Goal: Transaction & Acquisition: Download file/media

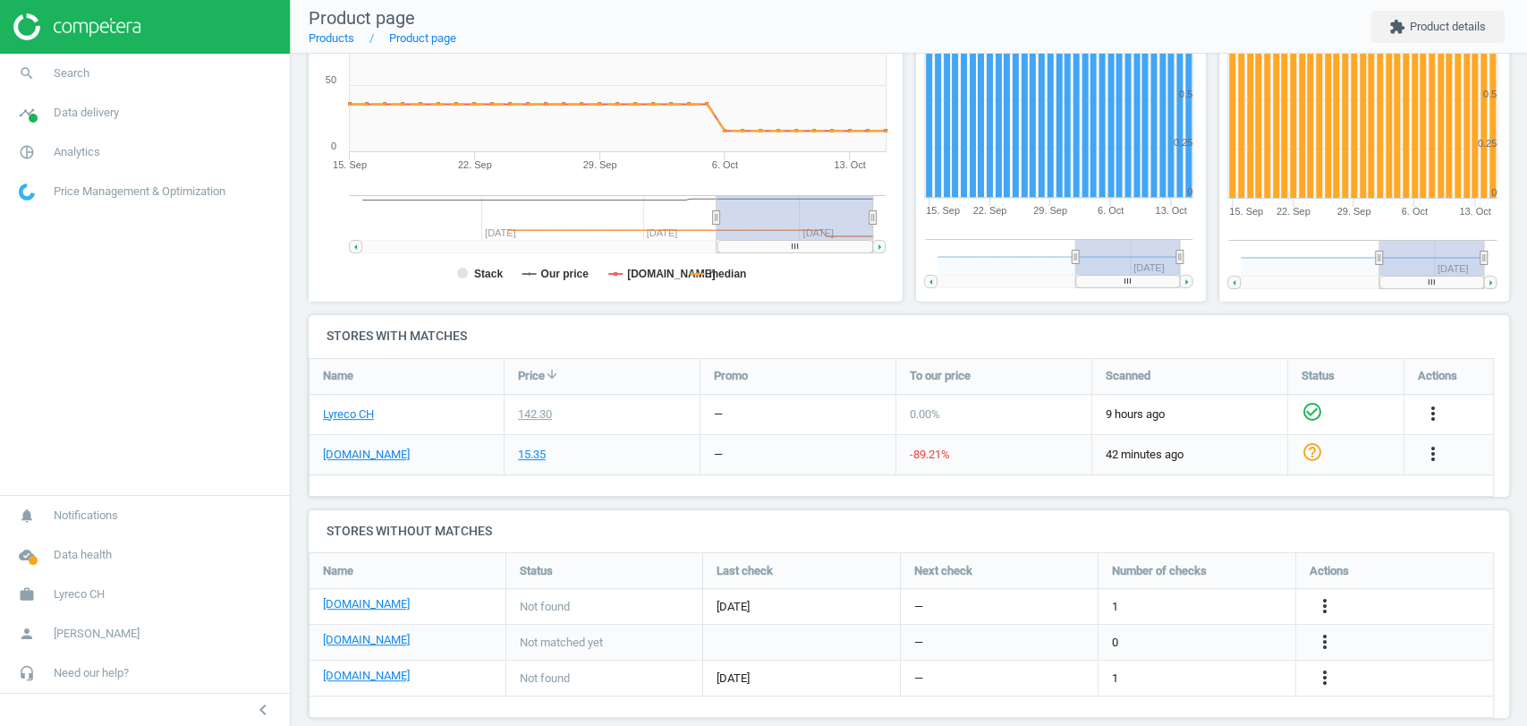
scroll to position [366, 0]
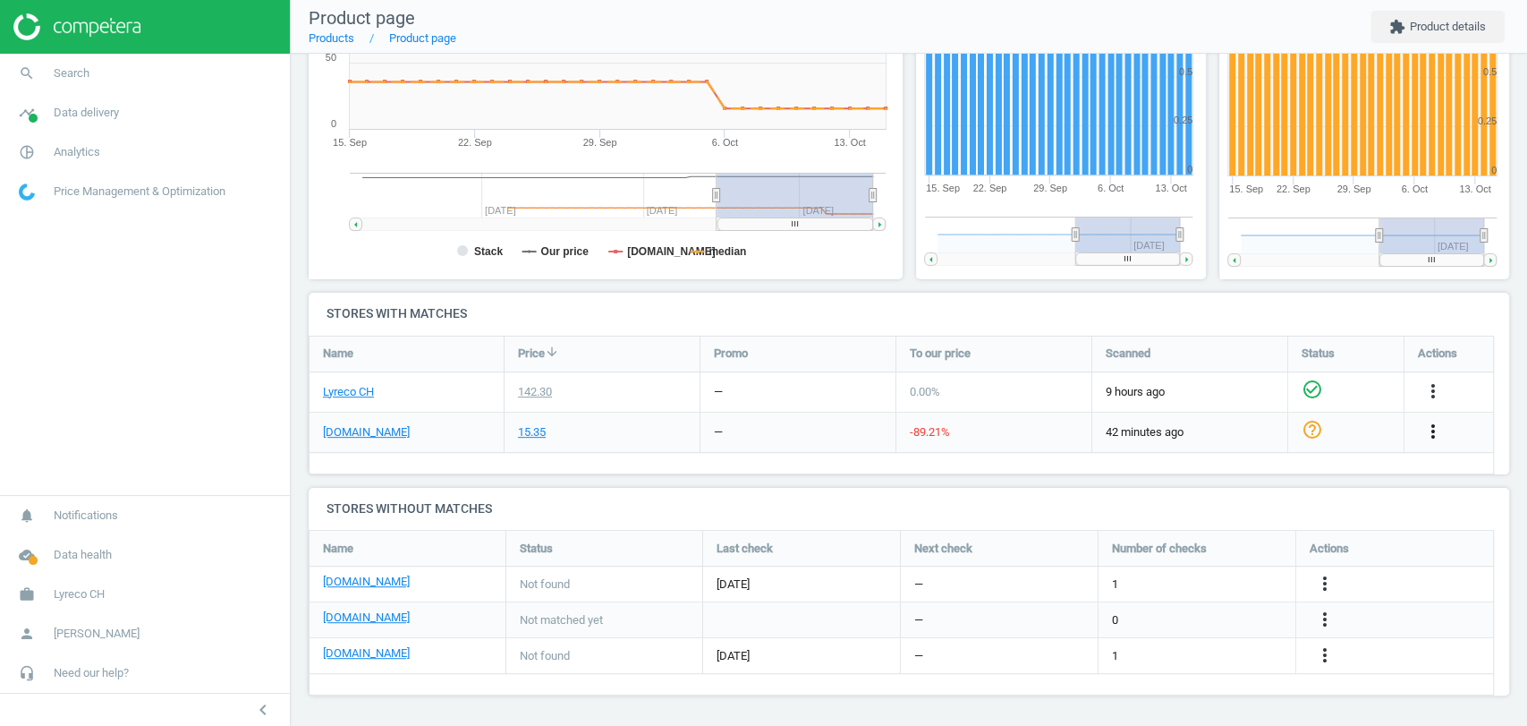
click at [1430, 432] on icon "more_vert" at bounding box center [1432, 430] width 21 height 21
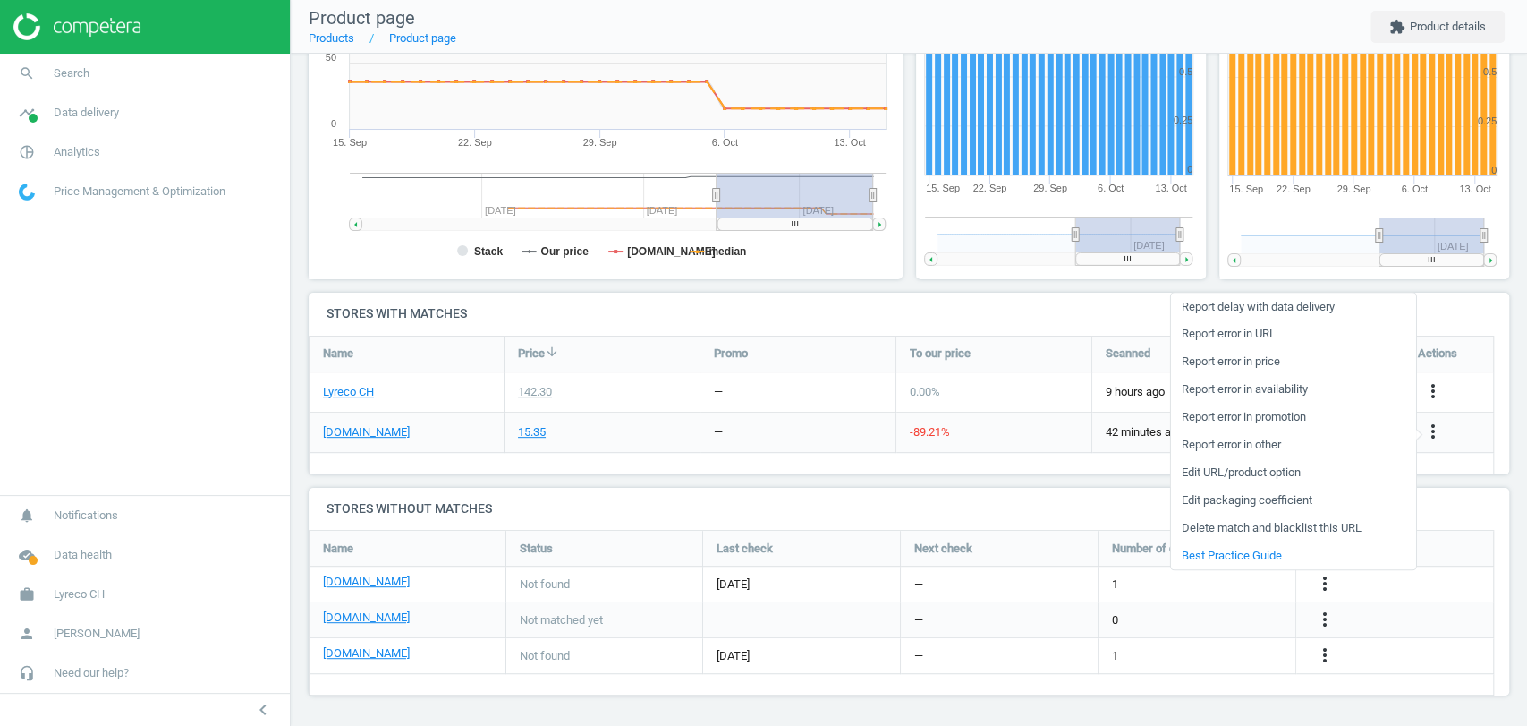
click at [1277, 473] on link "Edit URL/product option" at bounding box center [1292, 473] width 245 height 28
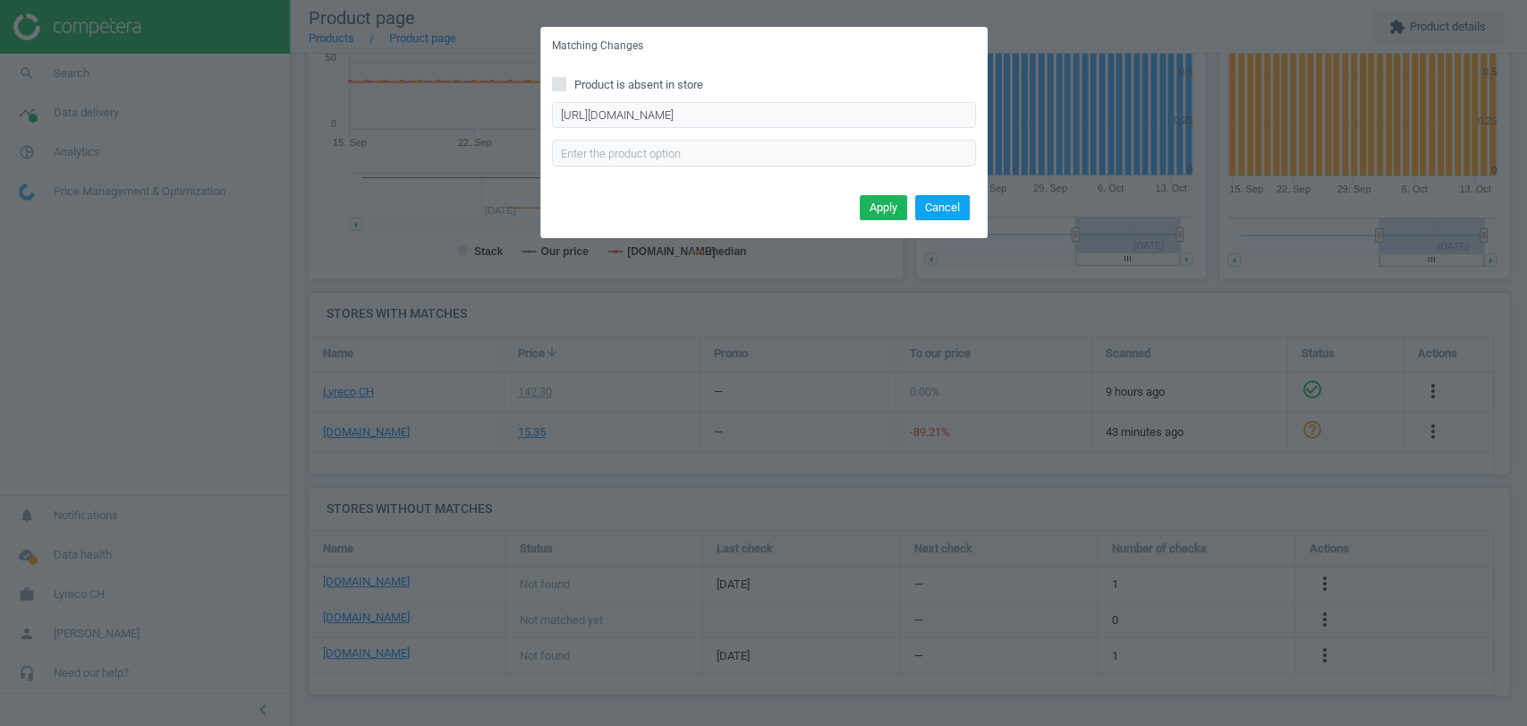
click at [955, 209] on button "Cancel" at bounding box center [942, 207] width 55 height 25
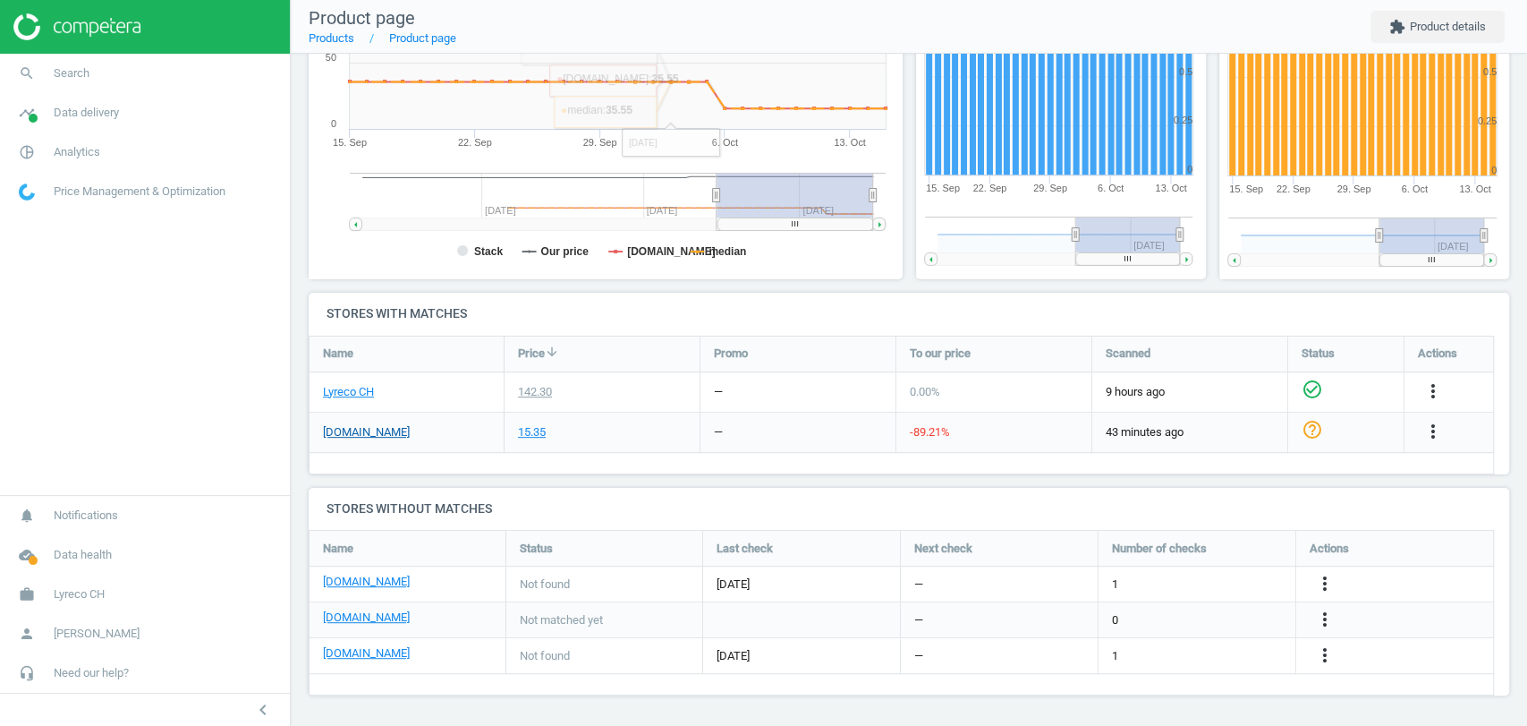
click at [356, 437] on link "[DOMAIN_NAME]" at bounding box center [366, 432] width 87 height 16
click at [347, 432] on link "[DOMAIN_NAME]" at bounding box center [366, 432] width 87 height 16
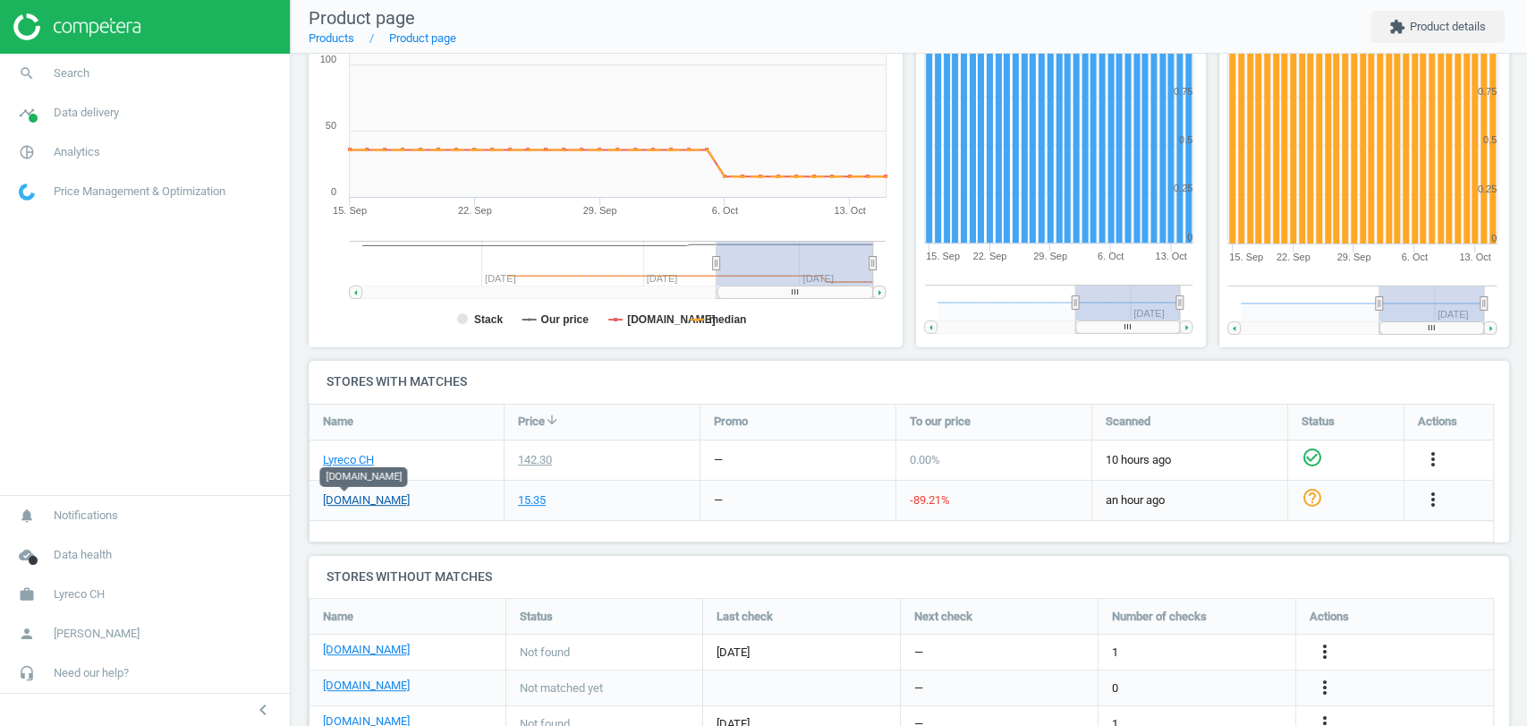
click at [360, 505] on link "[DOMAIN_NAME]" at bounding box center [366, 500] width 87 height 16
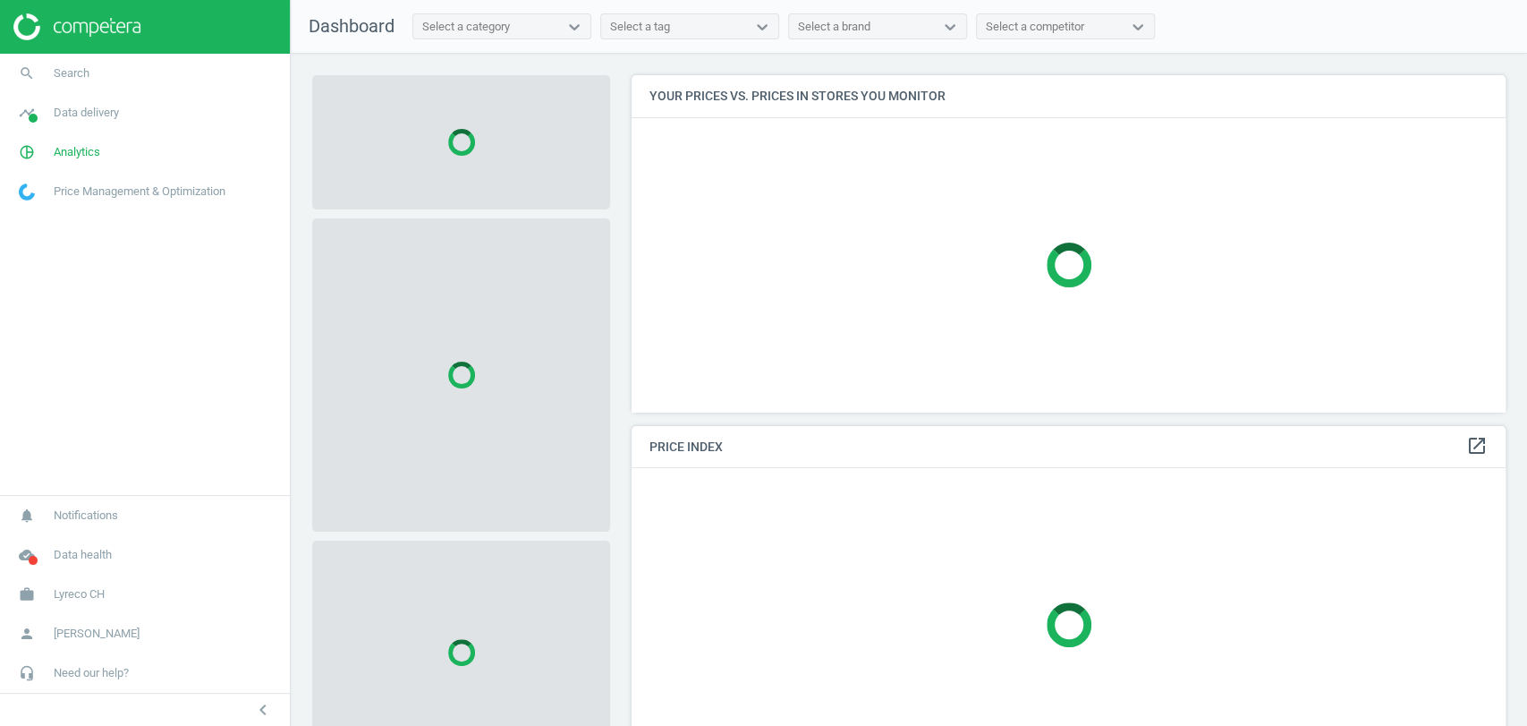
scroll to position [367, 889]
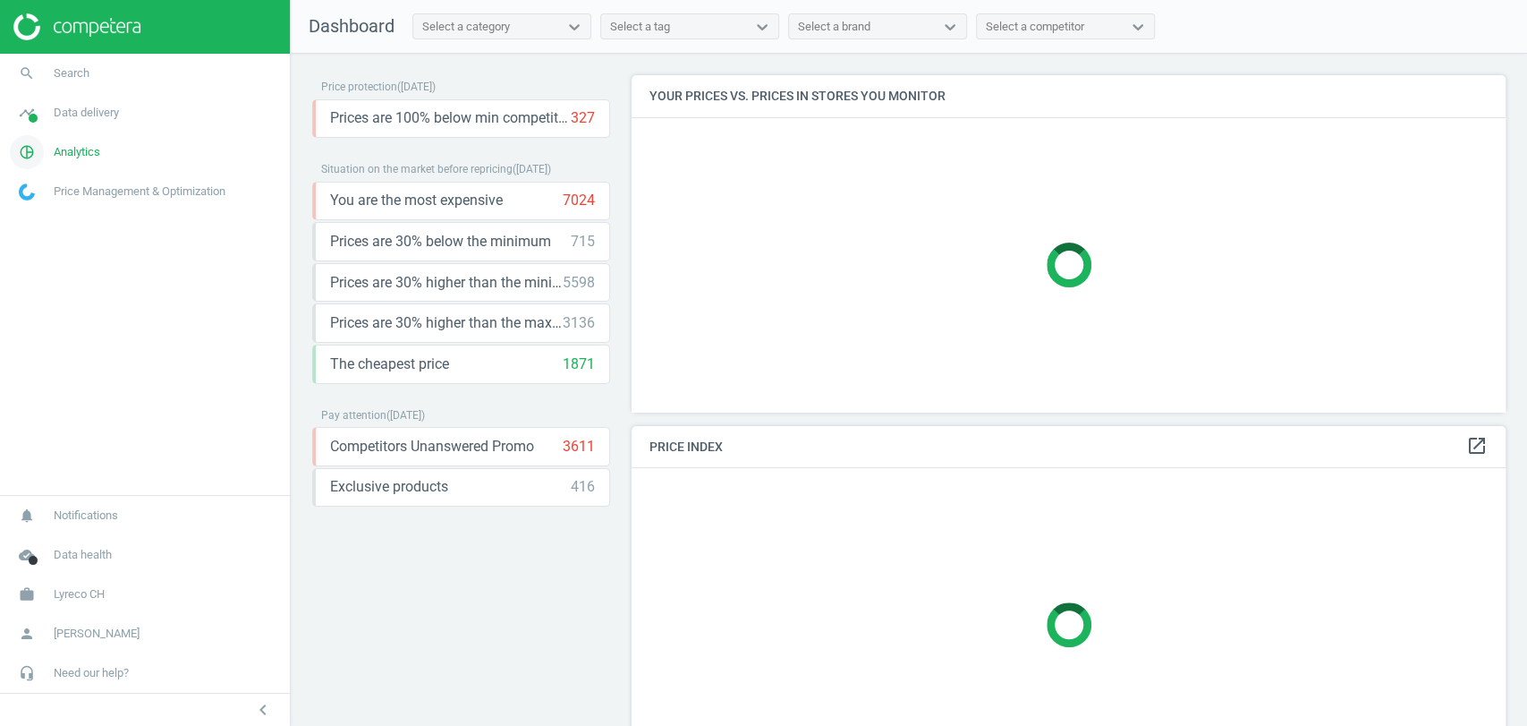
click at [79, 149] on span "Analytics" at bounding box center [77, 152] width 47 height 16
click at [85, 112] on span "Data delivery" at bounding box center [86, 113] width 65 height 16
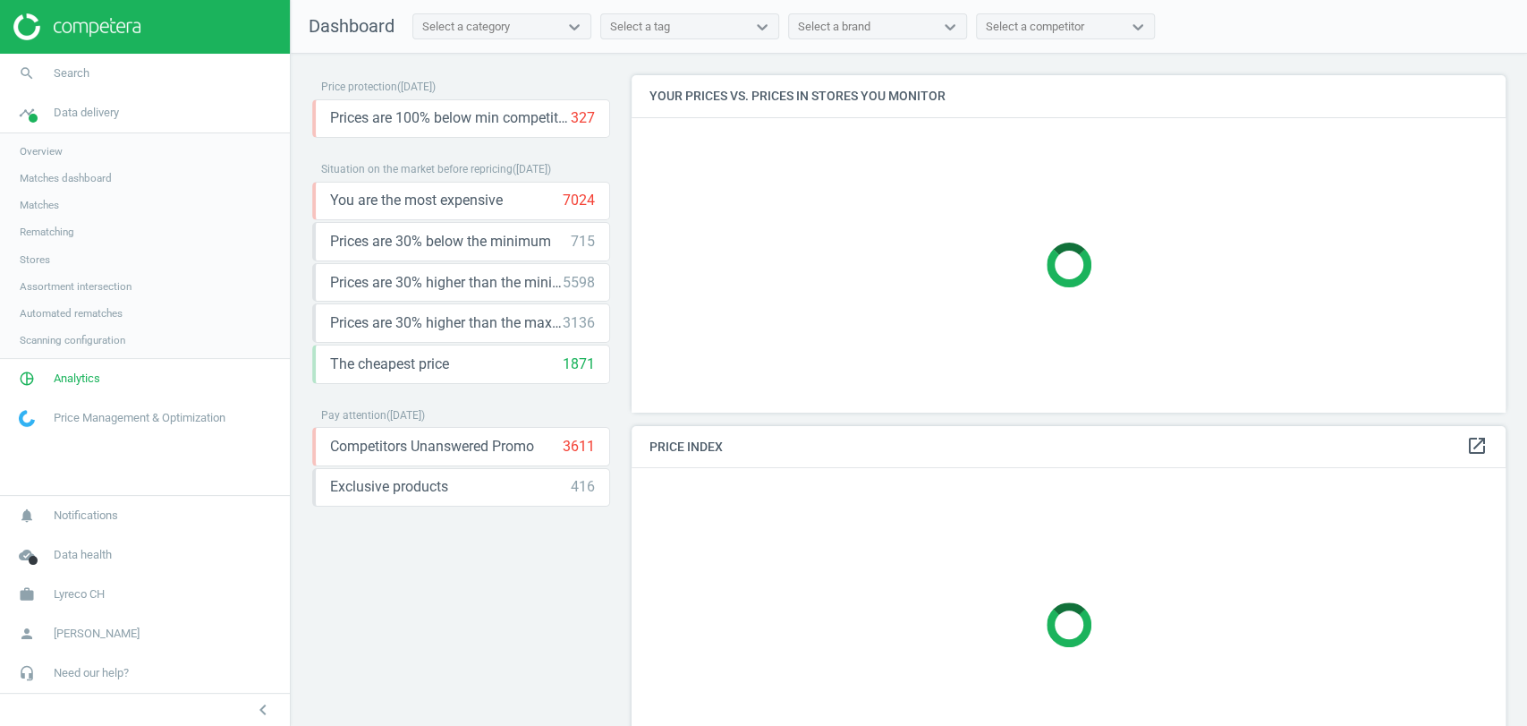
click at [46, 198] on span "Matches" at bounding box center [39, 205] width 39 height 14
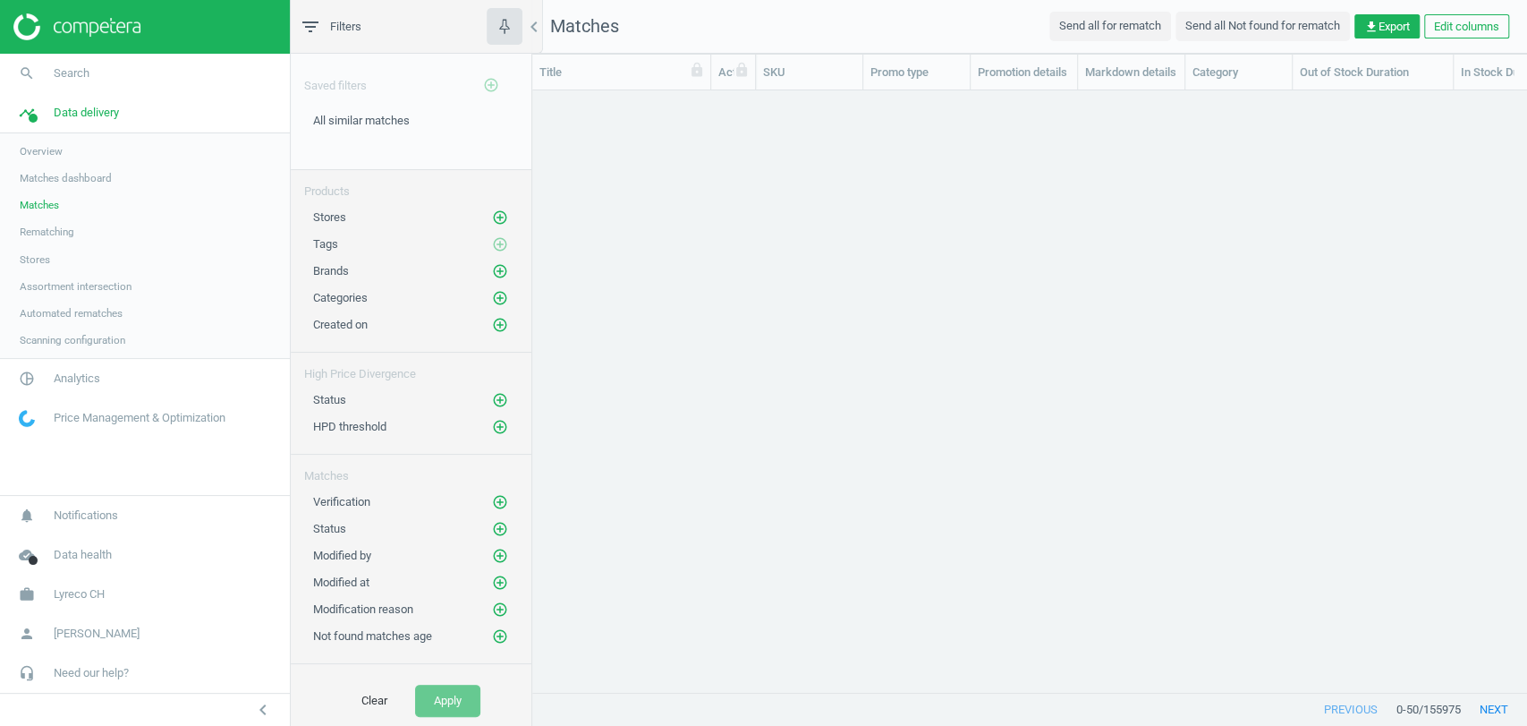
scroll to position [15, 15]
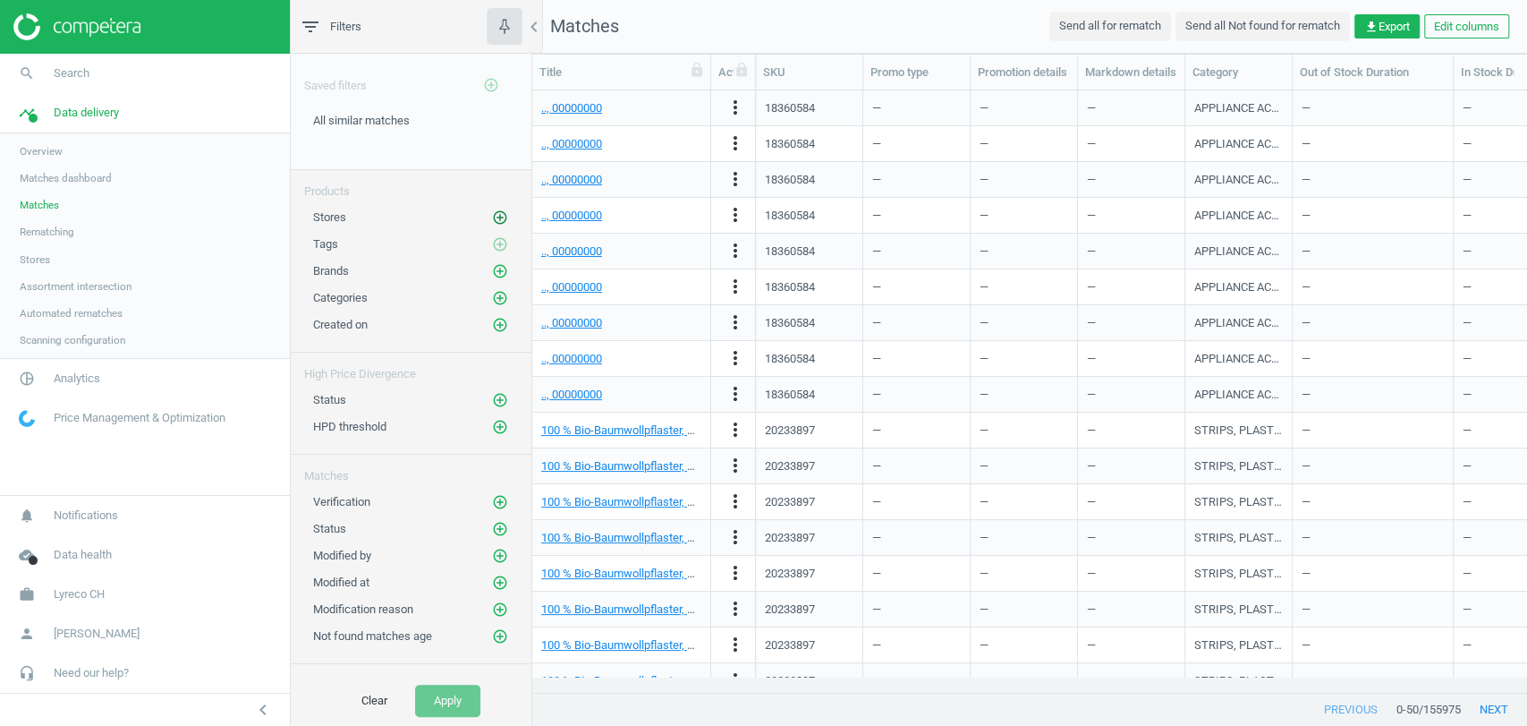
click at [492, 213] on icon "add_circle_outline" at bounding box center [500, 217] width 16 height 16
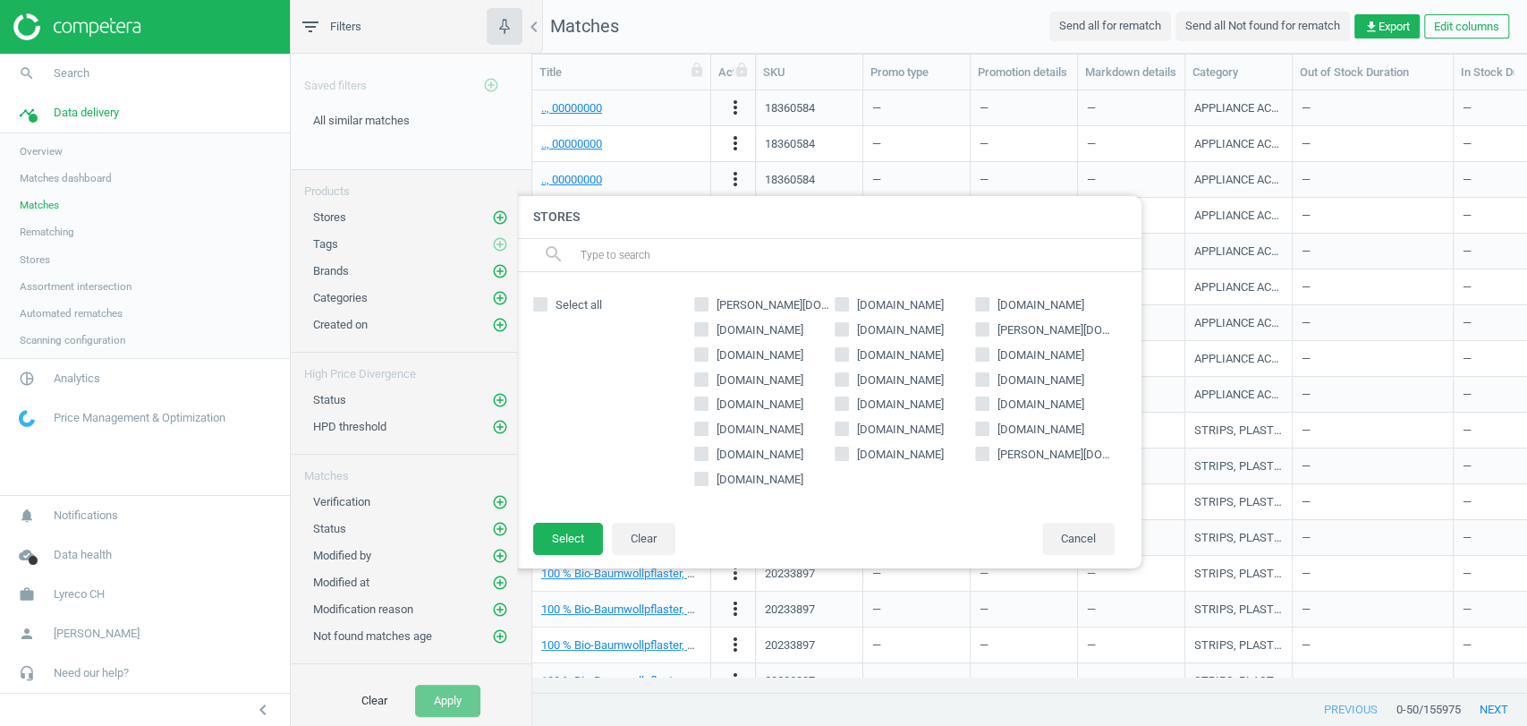
click at [980, 424] on input "[DOMAIN_NAME]" at bounding box center [982, 429] width 12 height 12
checkbox input "true"
click at [575, 543] on button "Select" at bounding box center [568, 538] width 70 height 32
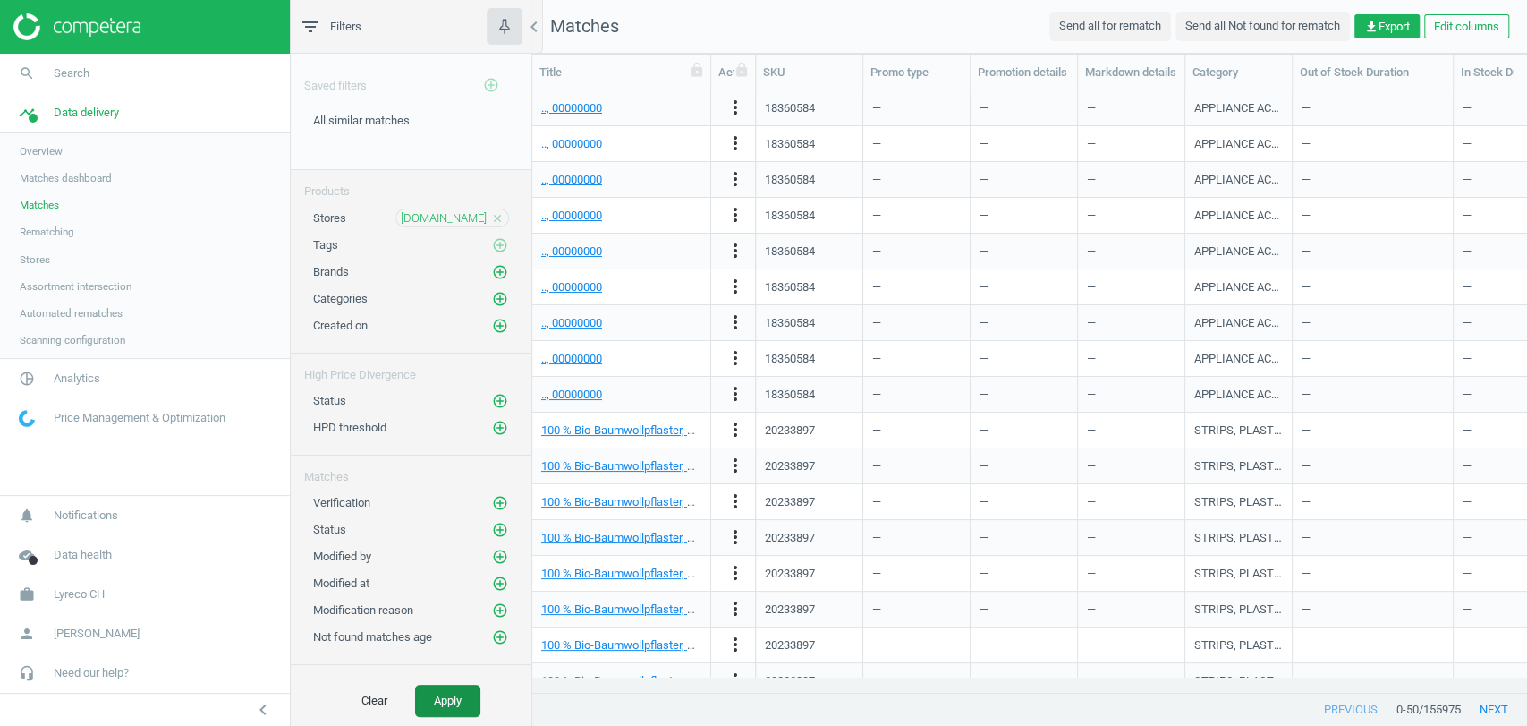
click at [437, 696] on button "Apply" at bounding box center [447, 700] width 65 height 32
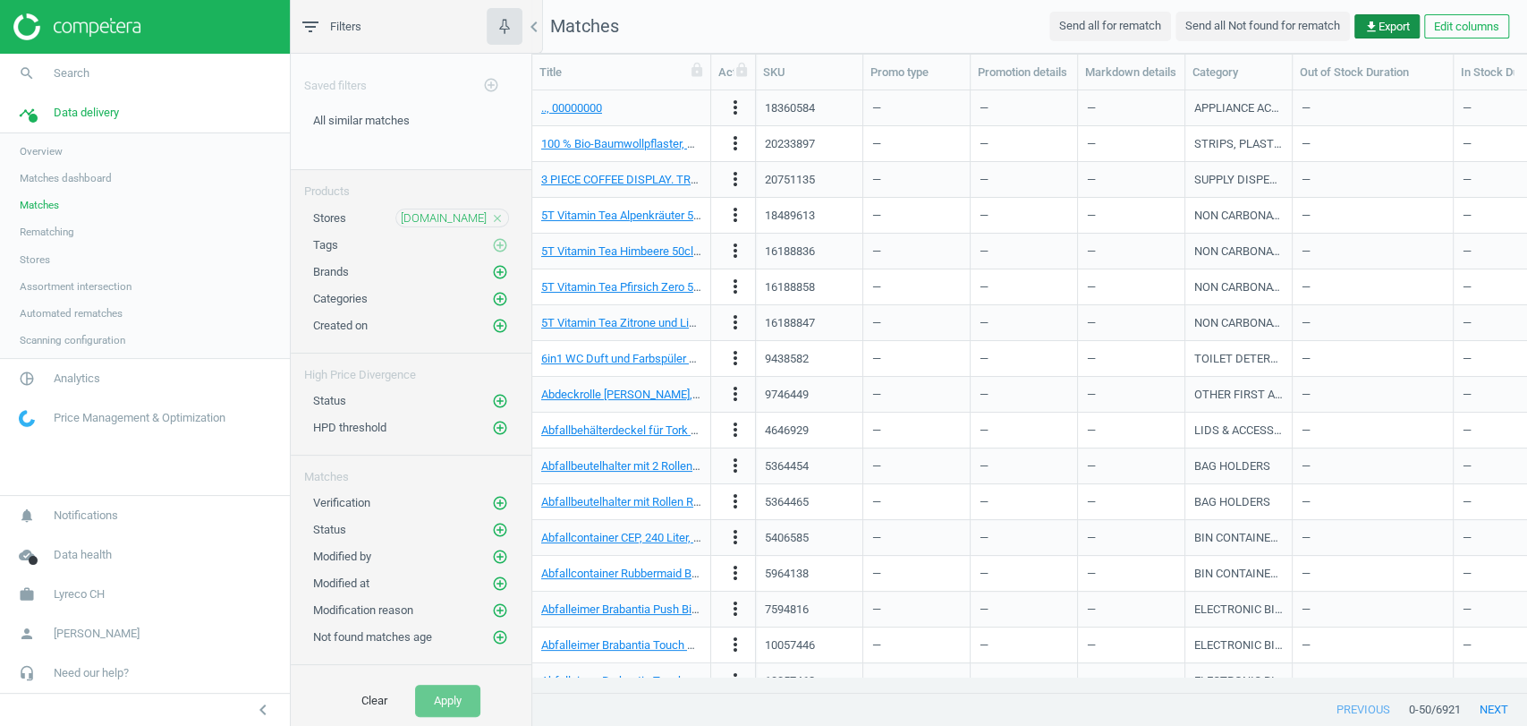
click at [1396, 30] on span "get_app Export" at bounding box center [1387, 27] width 46 height 16
click at [1225, 97] on button "insert_drive_file Report (Excel)" at bounding box center [1262, 98] width 311 height 34
